Goal: Transaction & Acquisition: Book appointment/travel/reservation

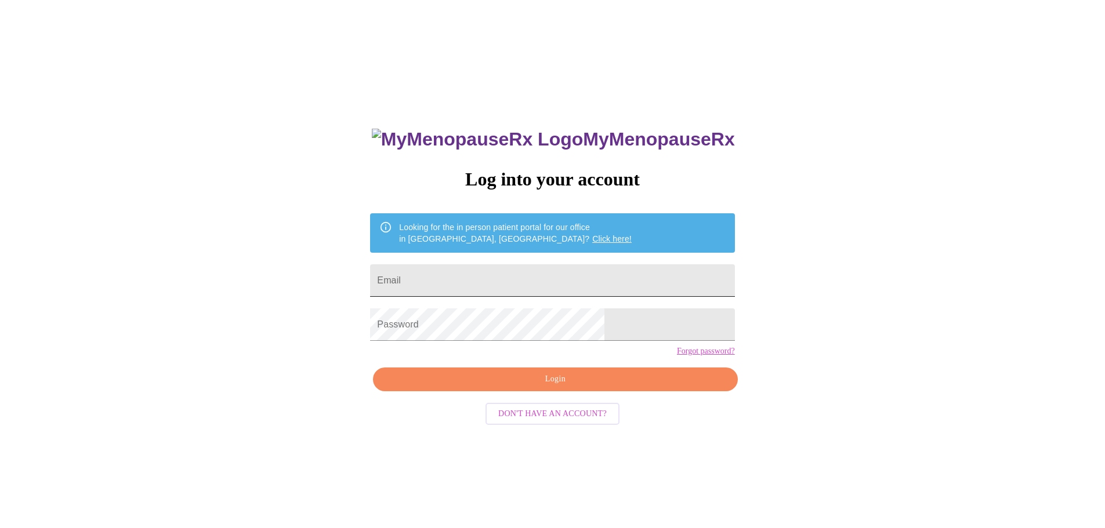
click at [528, 277] on input "Email" at bounding box center [552, 280] width 364 height 32
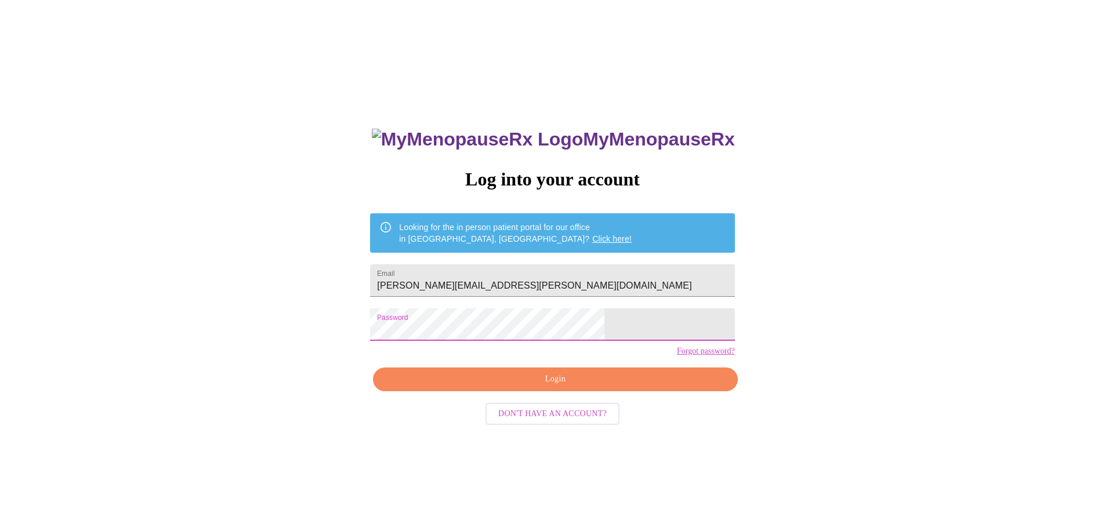
click at [544, 387] on span "Login" at bounding box center [554, 379] width 337 height 14
click at [564, 387] on span "Login" at bounding box center [554, 379] width 337 height 14
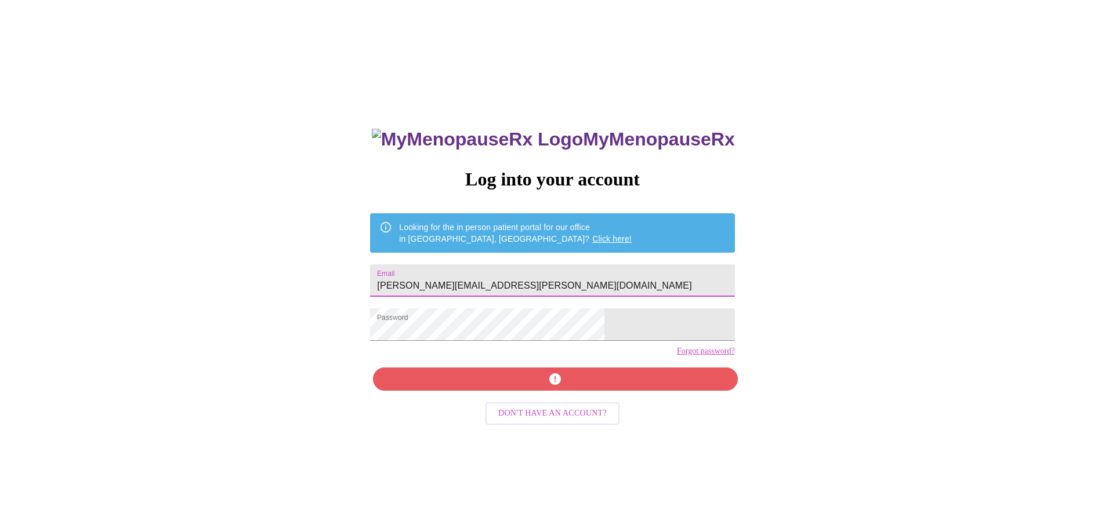
drag, startPoint x: 521, startPoint y: 281, endPoint x: 374, endPoint y: 281, distance: 146.7
click at [374, 281] on div "MyMenopauseRx Log into your account Looking for the in person patient portal fo…" at bounding box center [552, 322] width 1095 height 634
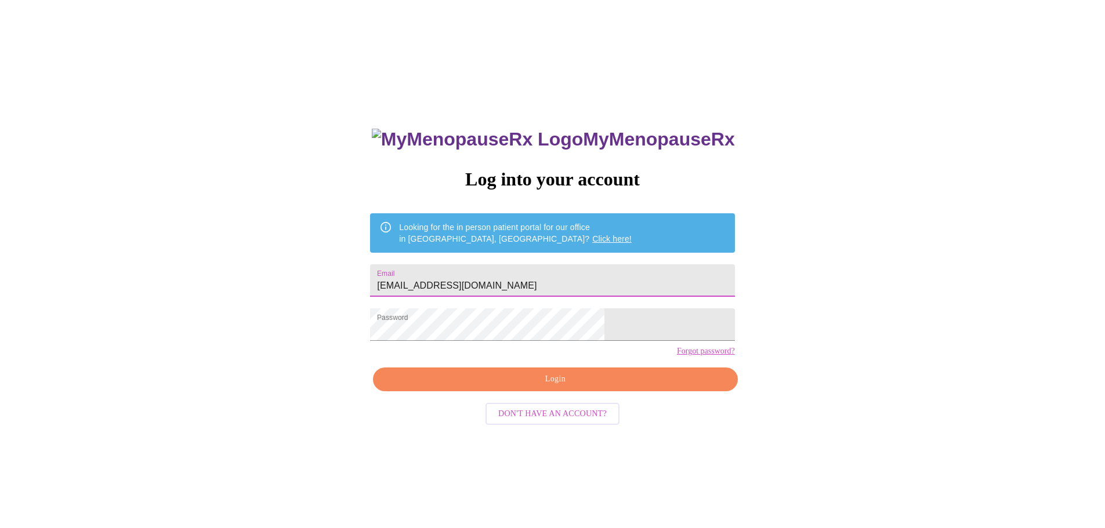
type input "[EMAIL_ADDRESS][DOMAIN_NAME]"
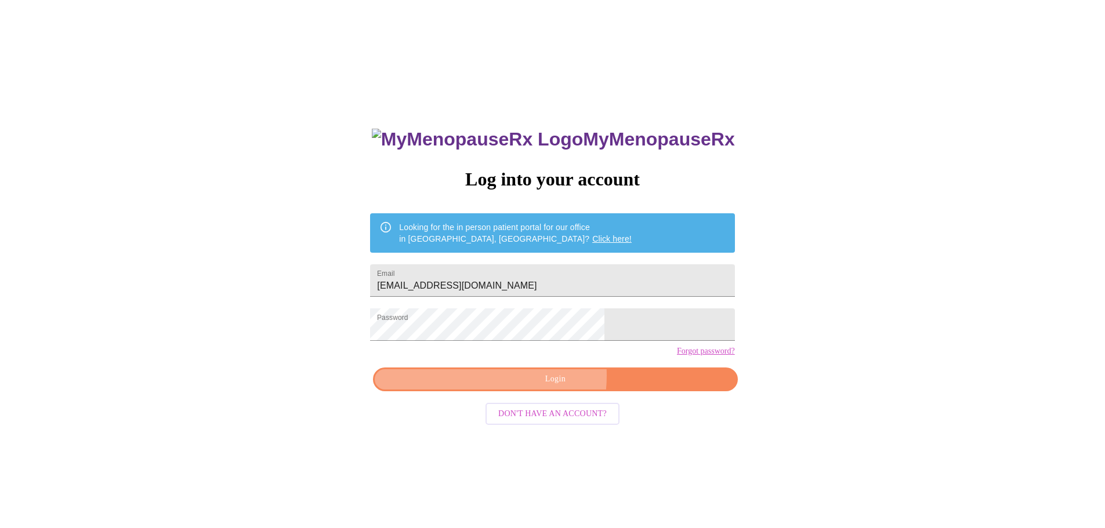
click at [524, 387] on span "Login" at bounding box center [554, 379] width 337 height 14
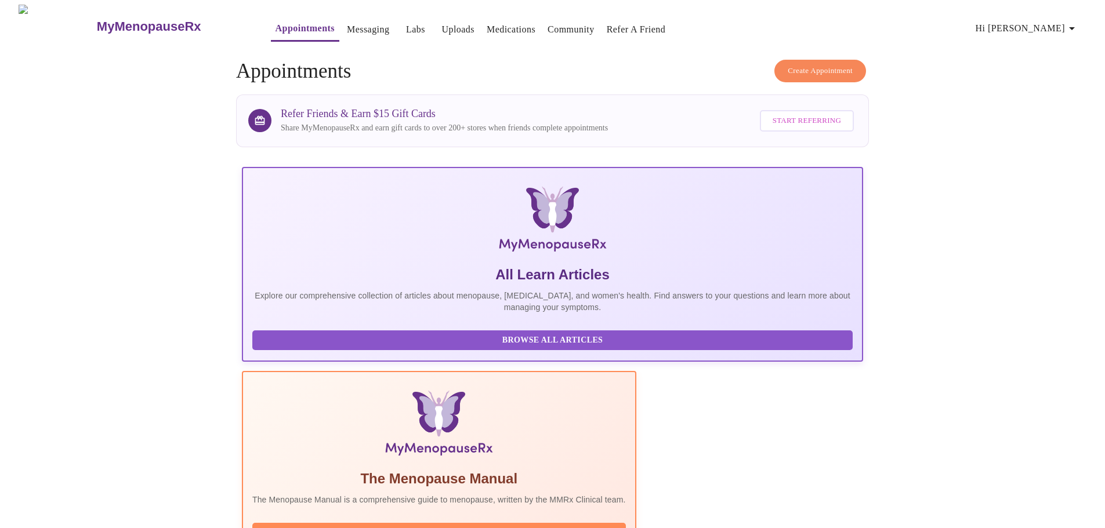
click at [808, 66] on span "Create Appointment" at bounding box center [819, 70] width 65 height 13
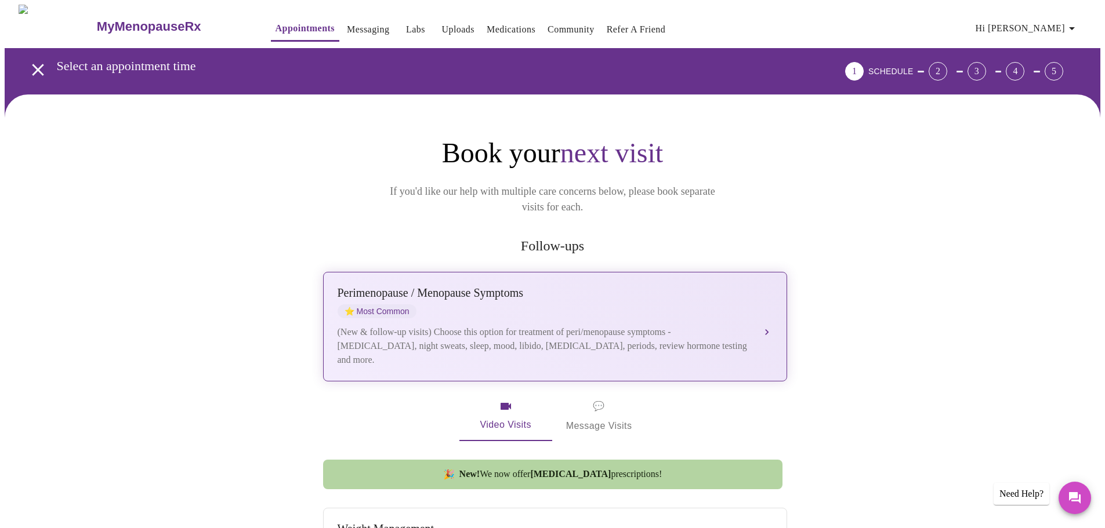
click at [539, 300] on div "[MEDICAL_DATA] / Menopause Symptoms ⭐ Most Common" at bounding box center [543, 302] width 412 height 32
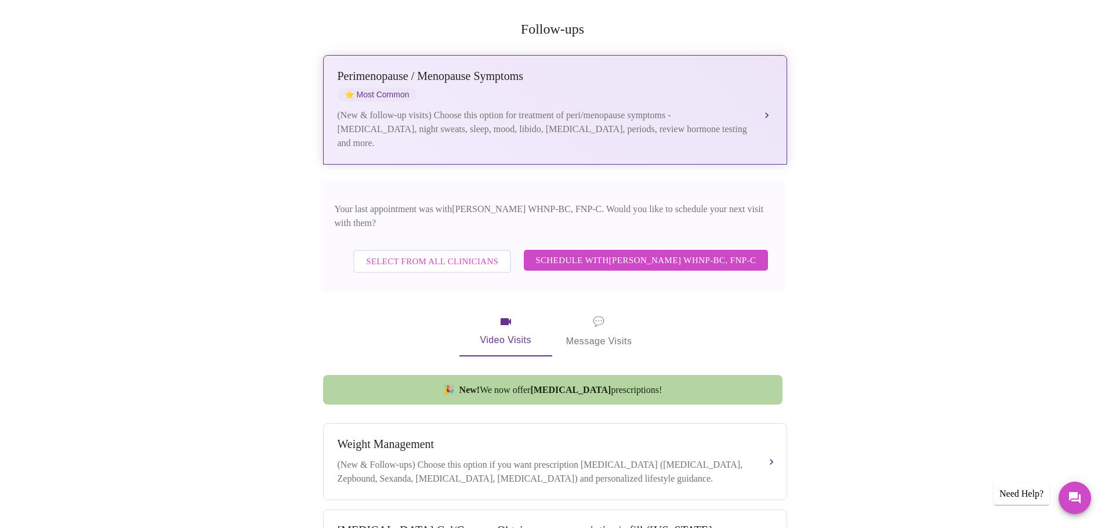
scroll to position [217, 0]
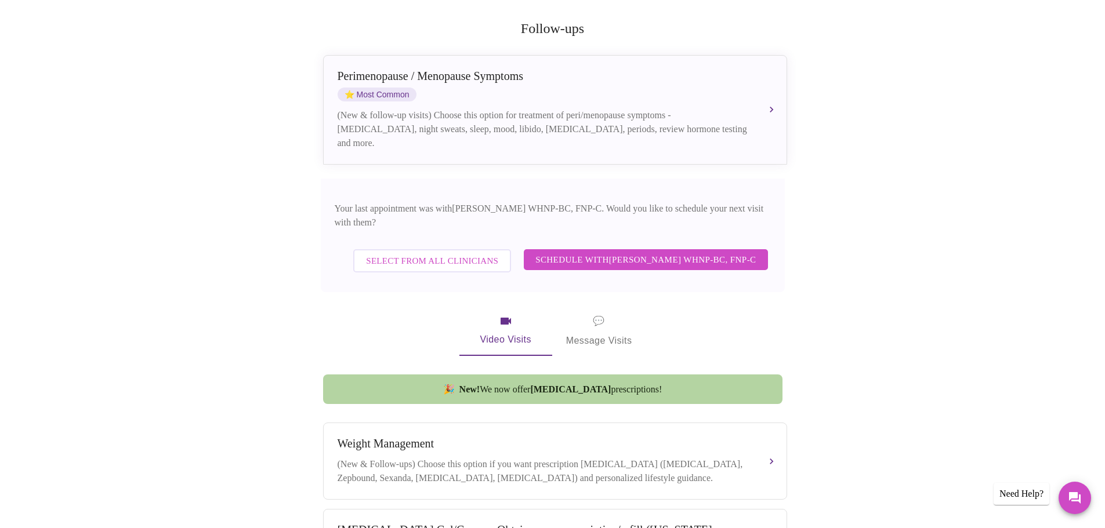
click at [582, 252] on span "Schedule with [PERSON_NAME] WHNP-BC, FNP-C" at bounding box center [645, 259] width 220 height 15
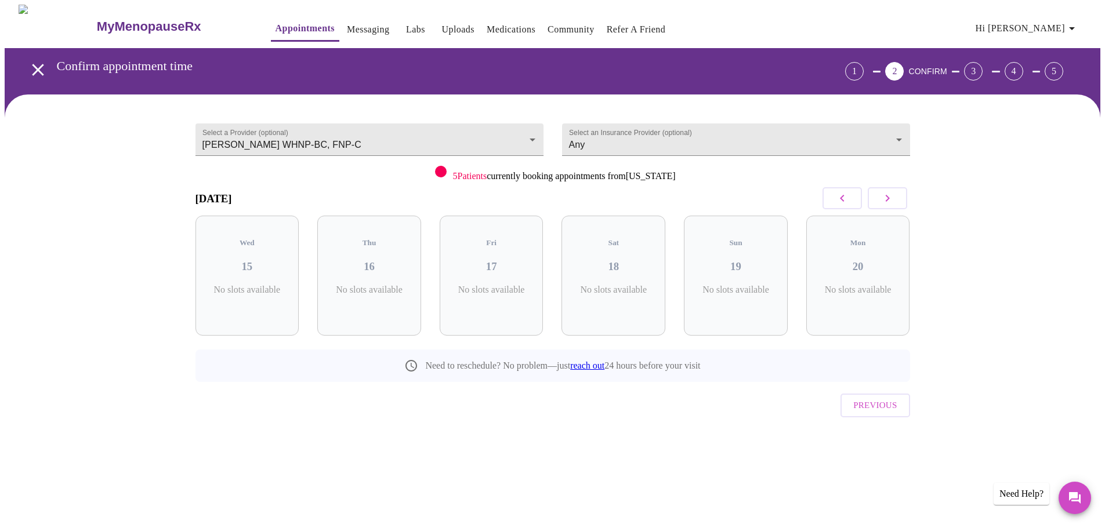
scroll to position [0, 0]
click at [888, 195] on icon "button" at bounding box center [891, 198] width 14 height 14
click at [849, 191] on icon "button" at bounding box center [846, 198] width 14 height 14
click at [629, 285] on p "6 Slots Left ( 35 Total)" at bounding box center [622, 296] width 42 height 23
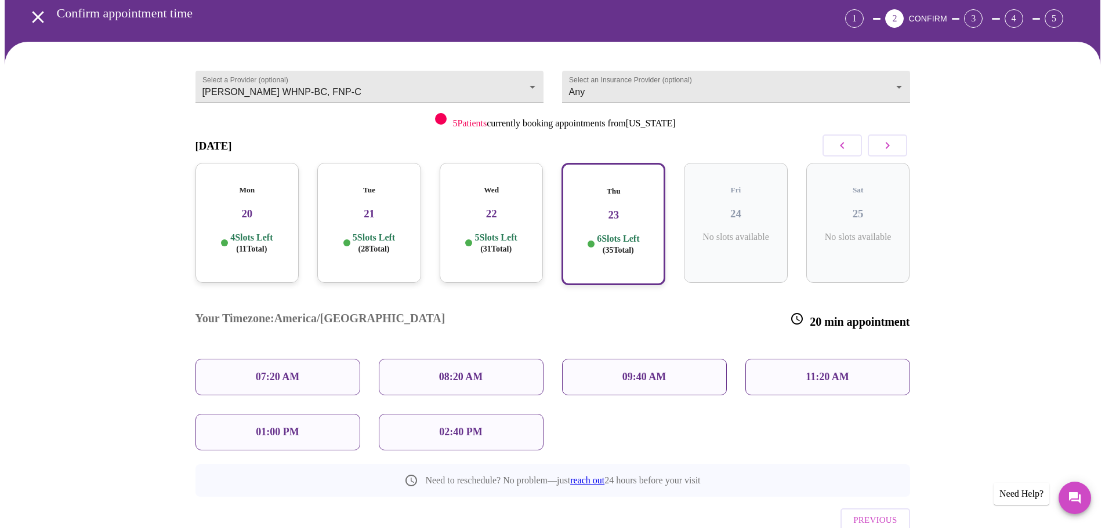
scroll to position [80, 0]
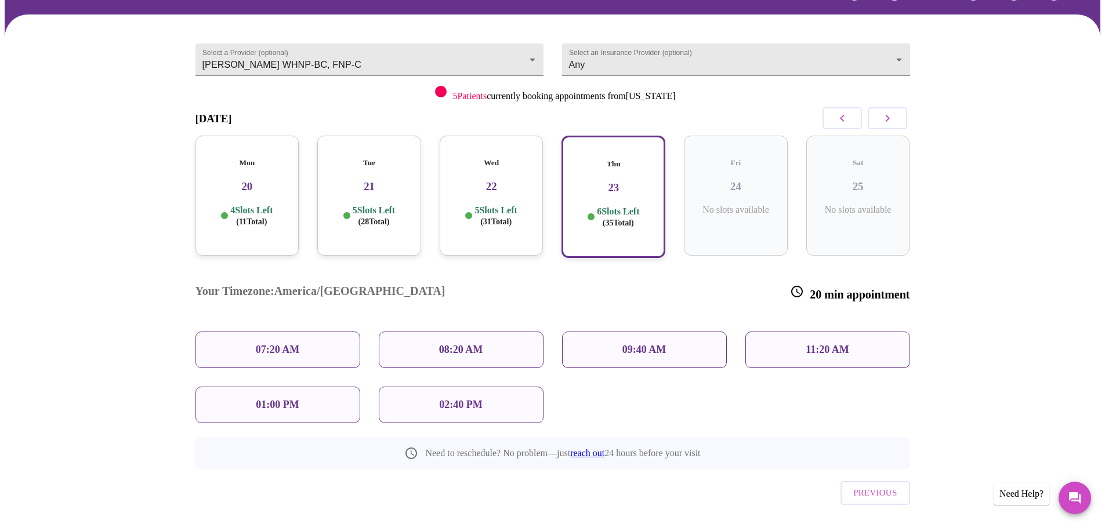
click at [808, 344] on p "11:20 AM" at bounding box center [826, 350] width 43 height 12
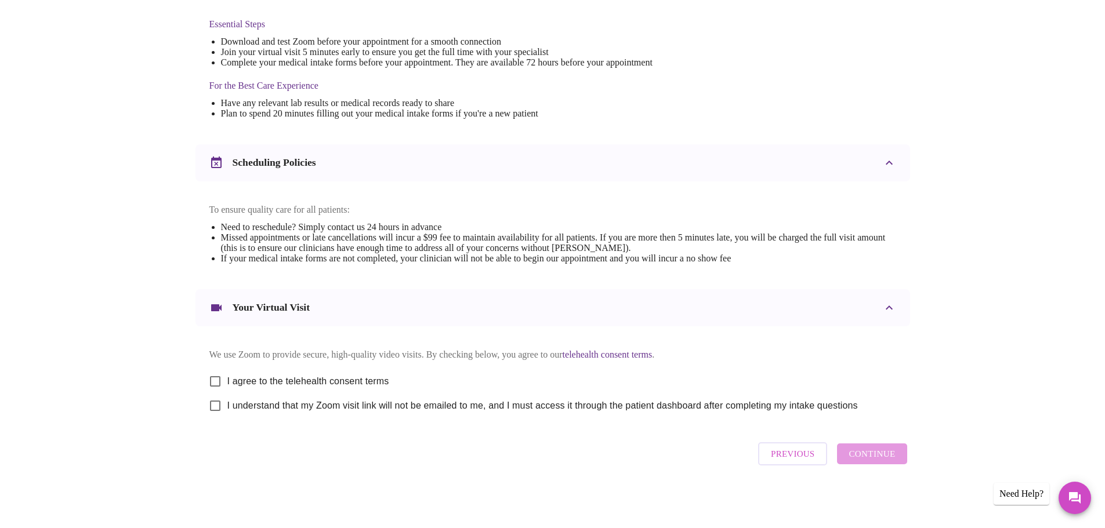
scroll to position [313, 0]
click at [368, 375] on span "I agree to the telehealth consent terms" at bounding box center [308, 382] width 162 height 14
click at [227, 373] on input "I agree to the telehealth consent terms" at bounding box center [215, 381] width 24 height 24
checkbox input "true"
click at [374, 404] on span "I understand that my Zoom visit link will not be emailed to me, and I must acce…" at bounding box center [542, 406] width 630 height 14
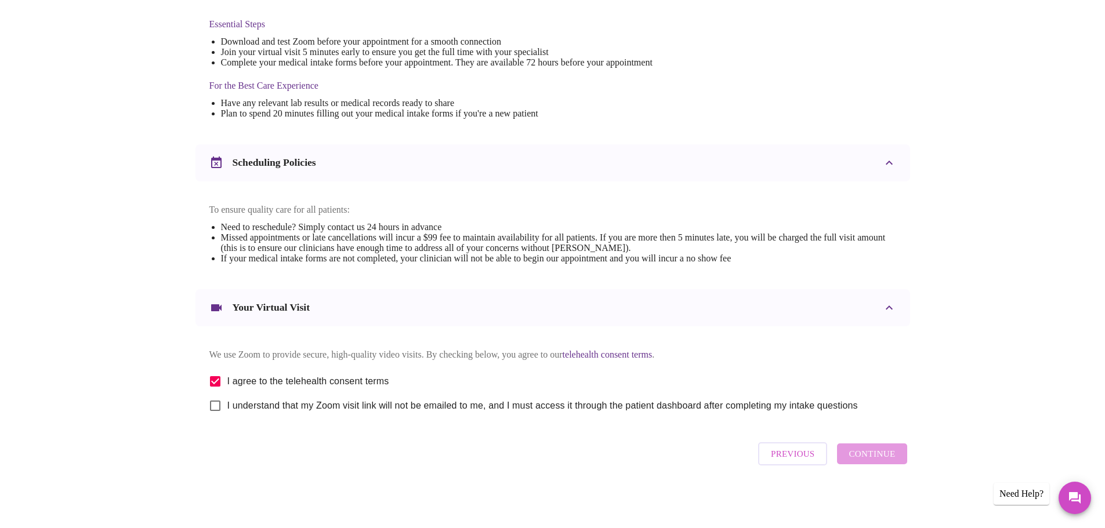
click at [227, 404] on input "I understand that my Zoom visit link will not be emailed to me, and I must acce…" at bounding box center [215, 406] width 24 height 24
checkbox input "true"
click at [871, 460] on span "Continue" at bounding box center [871, 453] width 46 height 15
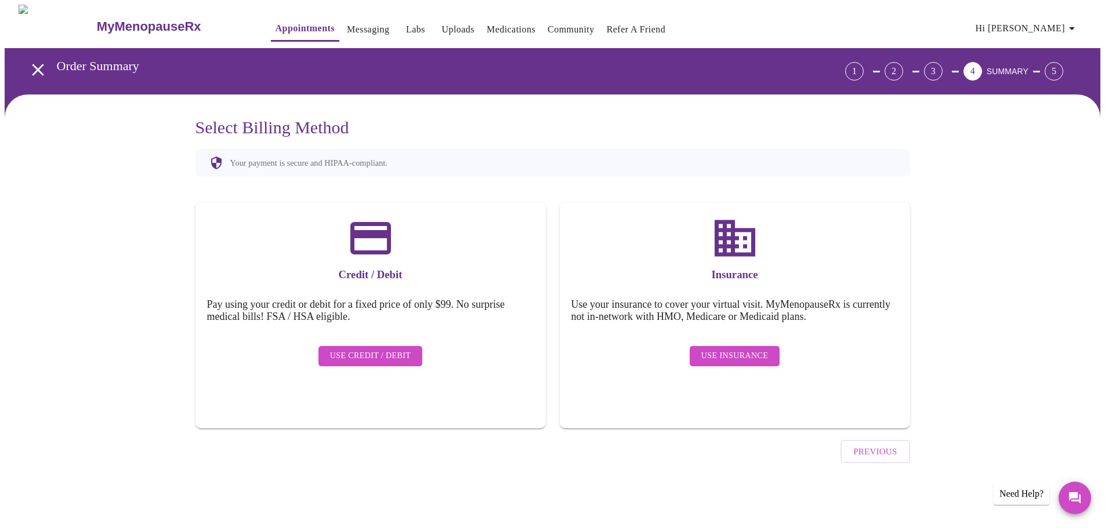
scroll to position [0, 0]
click at [721, 349] on span "Use Insurance" at bounding box center [738, 356] width 67 height 14
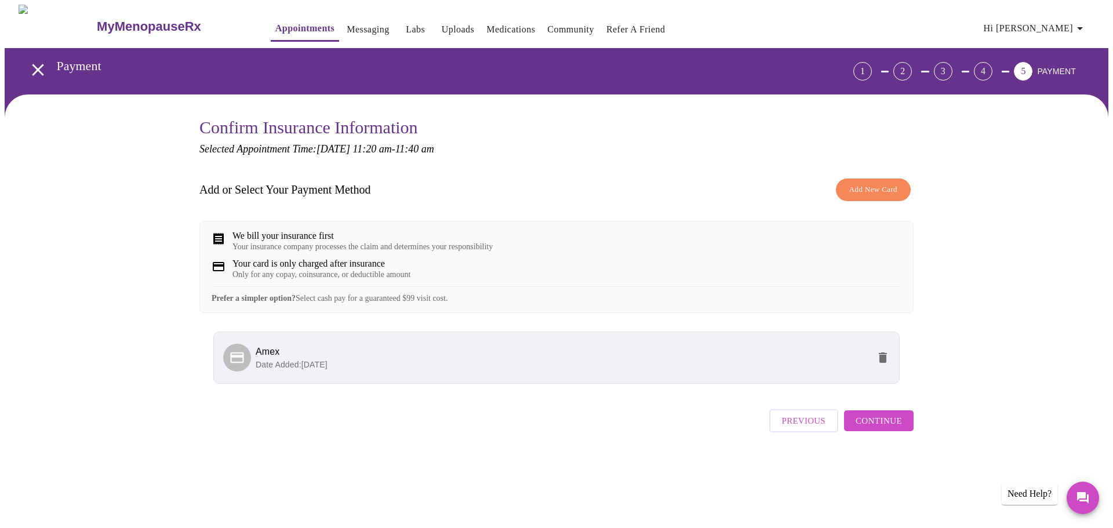
click at [876, 428] on span "Continue" at bounding box center [879, 420] width 46 height 15
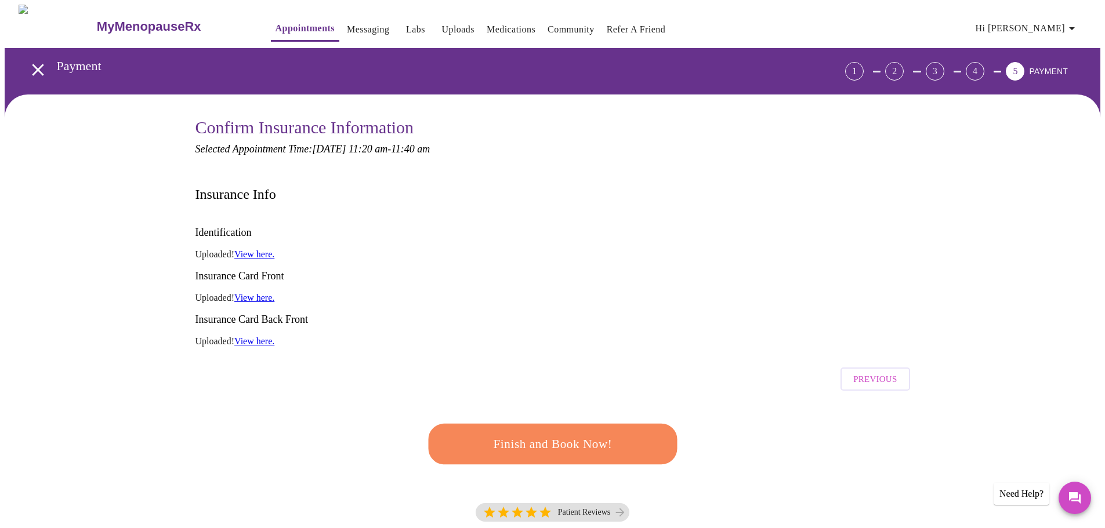
click at [596, 433] on span "Finish and Book Now!" at bounding box center [553, 443] width 216 height 21
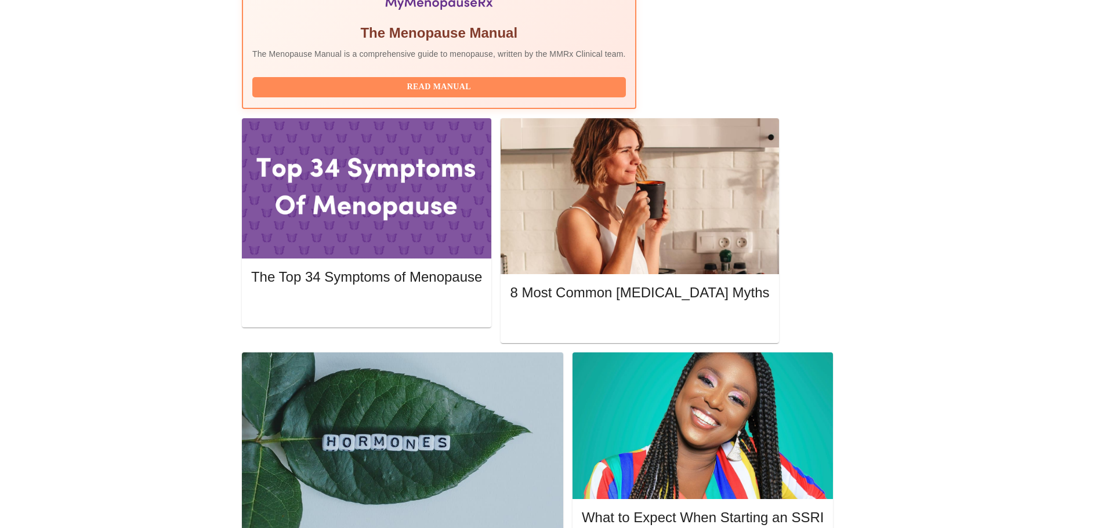
scroll to position [449, 0]
